Goal: Information Seeking & Learning: Find specific fact

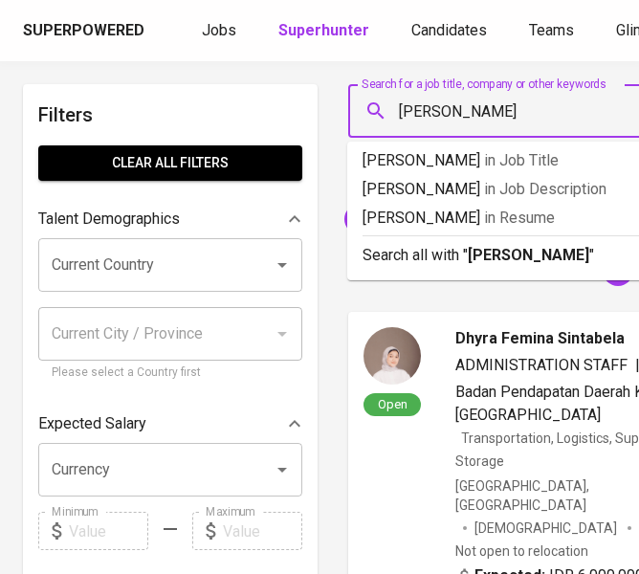
type input "[PERSON_NAME]"
click at [524, 248] on b "[PERSON_NAME]" at bounding box center [527, 255] width 121 height 18
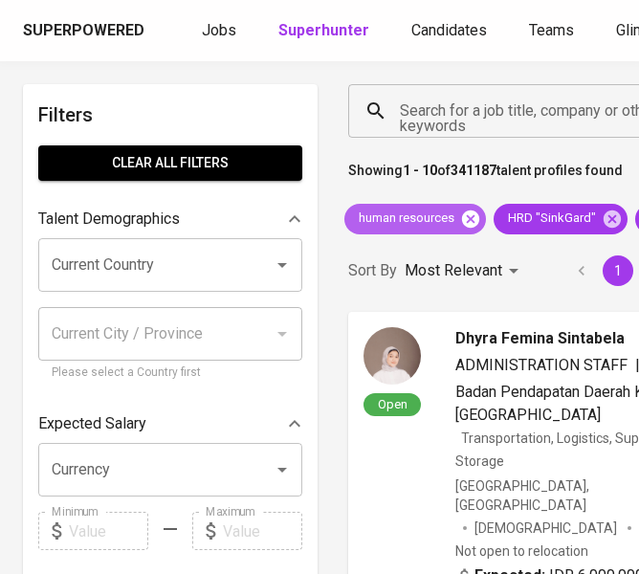
click at [473, 212] on icon at bounding box center [470, 217] width 17 height 17
click at [459, 216] on icon at bounding box center [462, 218] width 21 height 21
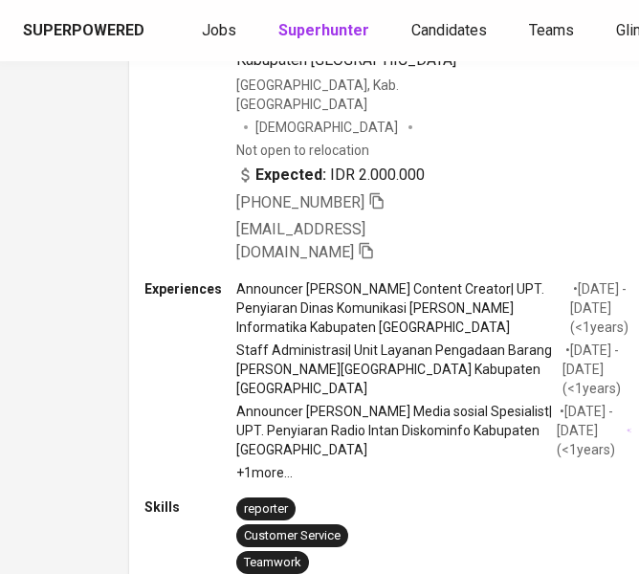
scroll to position [5448, 219]
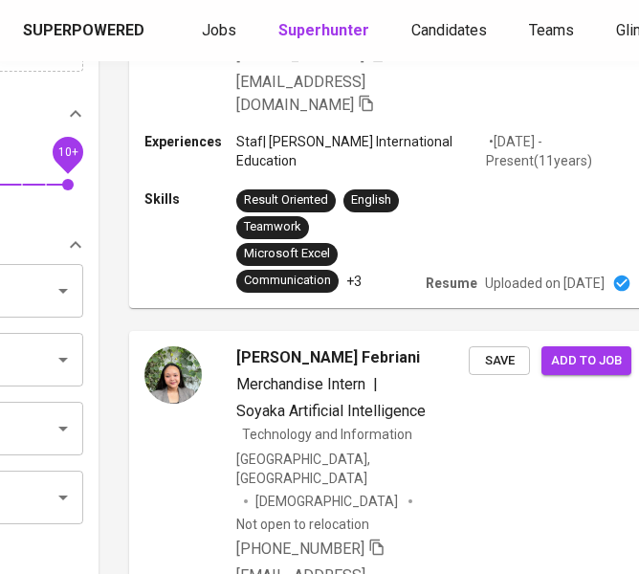
scroll to position [0, 219]
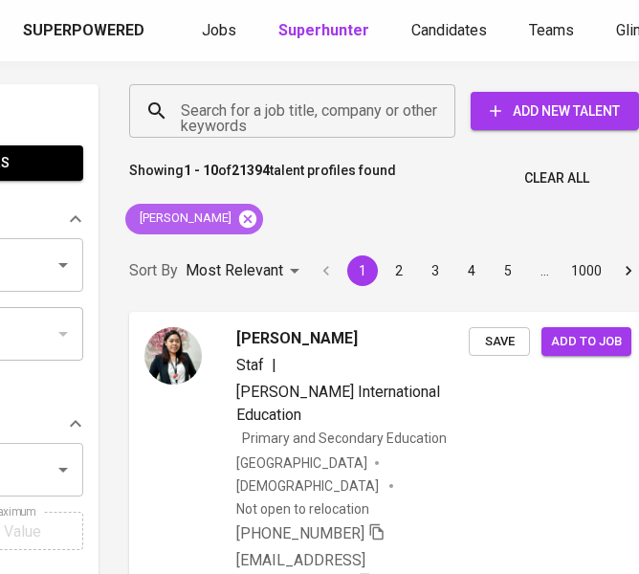
click at [239, 223] on icon at bounding box center [247, 217] width 17 height 17
click at [270, 113] on input "Search for a job title, company or other keywords" at bounding box center [297, 111] width 242 height 36
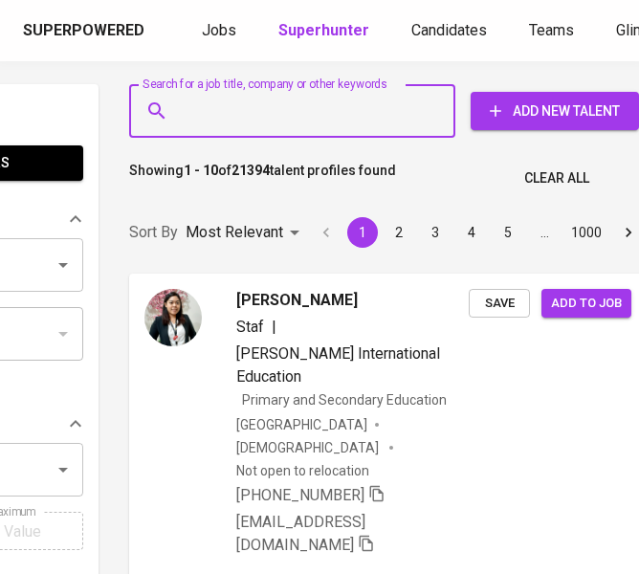
click at [270, 113] on input "Search for a job title, company or other keywords" at bounding box center [297, 111] width 242 height 36
click at [269, 110] on input "Search for a job title, company or other keywords" at bounding box center [297, 111] width 242 height 36
click at [268, 114] on input "Search for a job title, company or other keywords" at bounding box center [297, 111] width 242 height 36
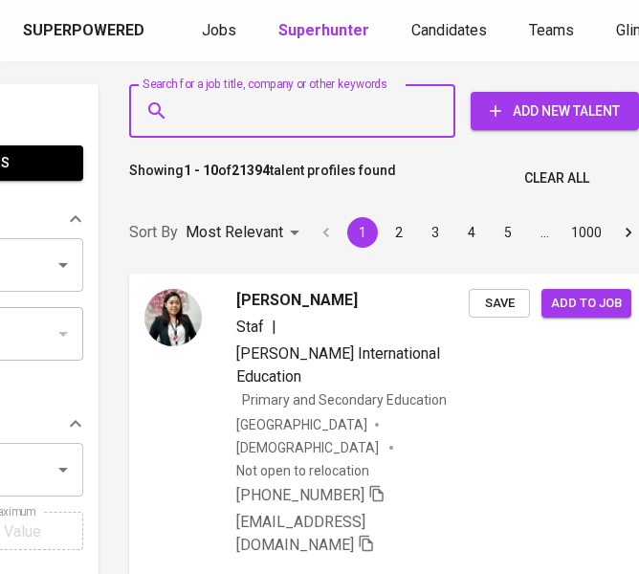
click at [256, 111] on input "Search for a job title, company or other keywords" at bounding box center [297, 111] width 242 height 36
click at [252, 111] on input "Search for a job title, company or other keywords" at bounding box center [297, 111] width 242 height 36
click at [228, 119] on input "Search for a job title, company or other keywords" at bounding box center [297, 111] width 242 height 36
click at [224, 110] on input "Search for a job title, company or other keywords" at bounding box center [297, 111] width 242 height 36
click at [200, 112] on input "Search for a job title, company or other keywords" at bounding box center [297, 111] width 242 height 36
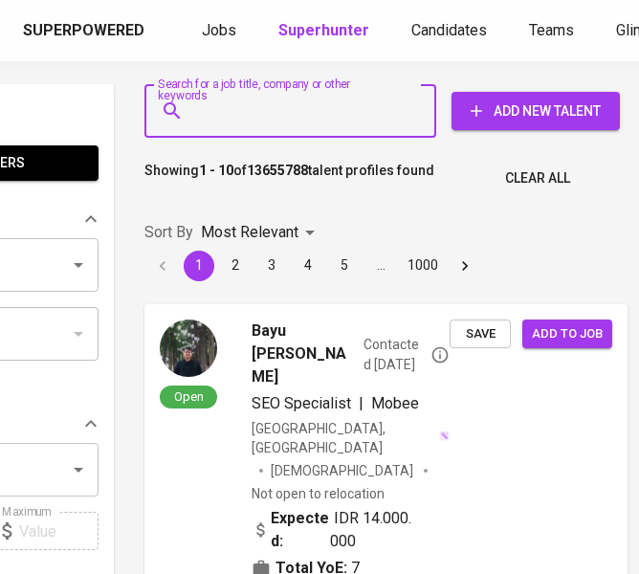
click at [232, 107] on input "Search for a job title, company or other keywords" at bounding box center [294, 111] width 207 height 36
paste input "PT Matrica Consulting Service"
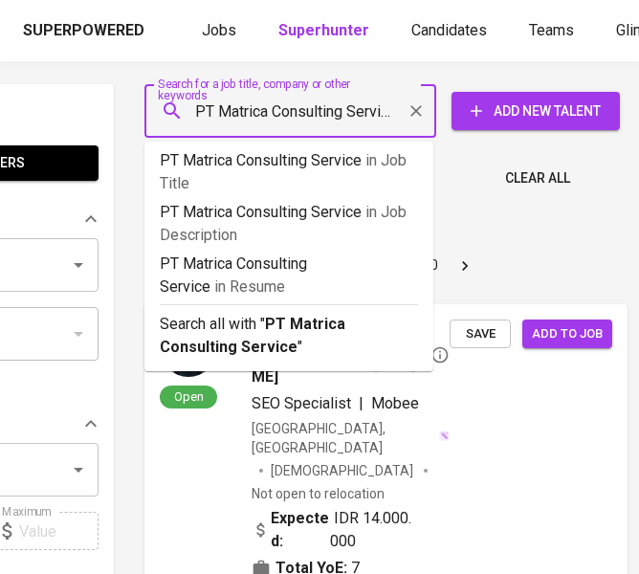
type input "PT Matrica Consulting Service"
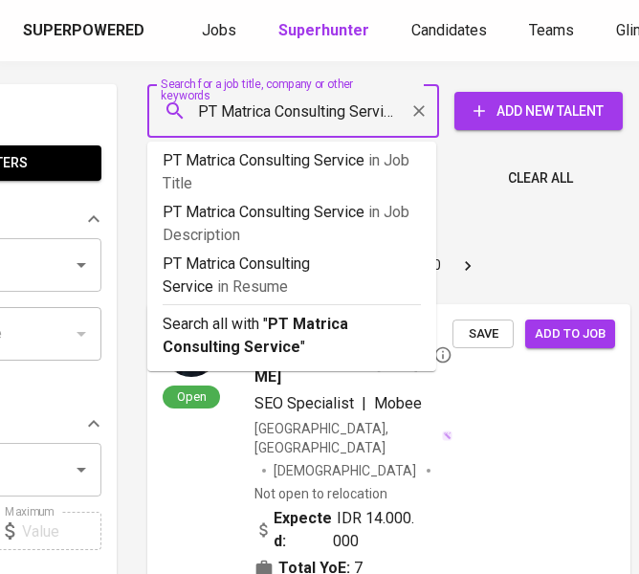
scroll to position [0, 7]
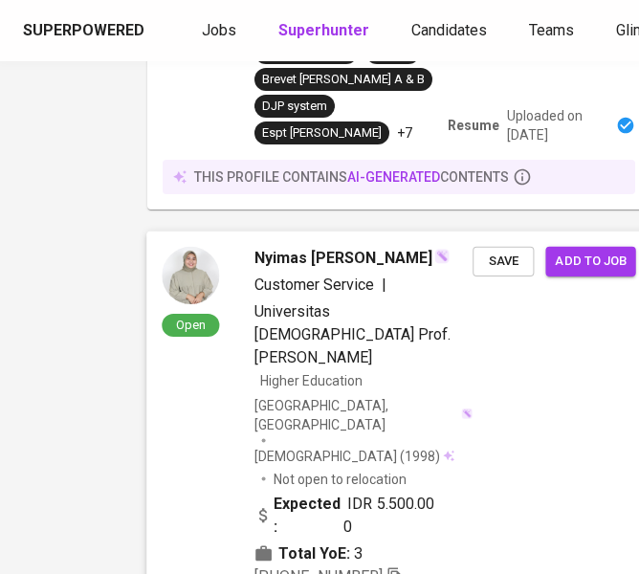
scroll to position [6311, 201]
